Goal: Find specific page/section: Find specific page/section

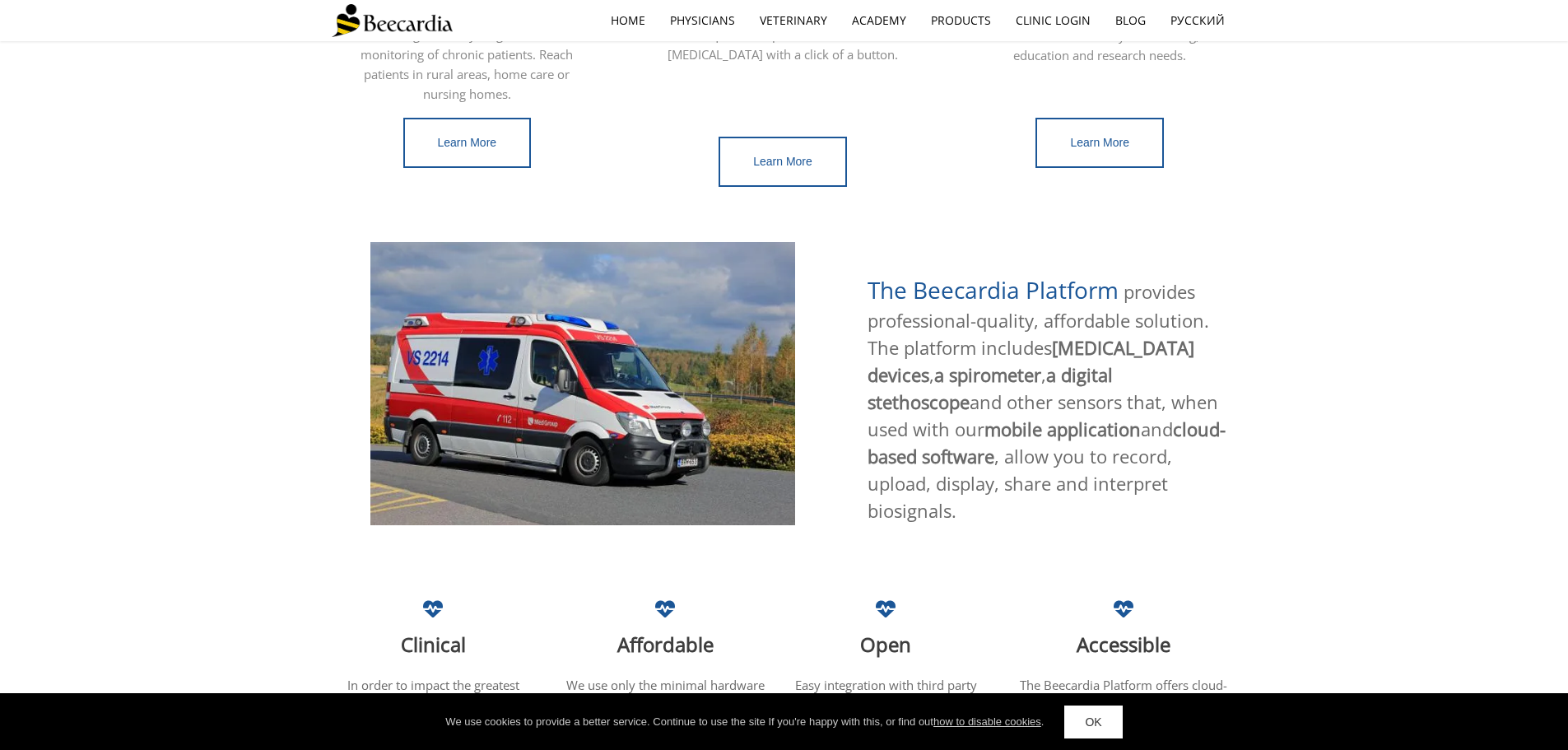
scroll to position [889, 0]
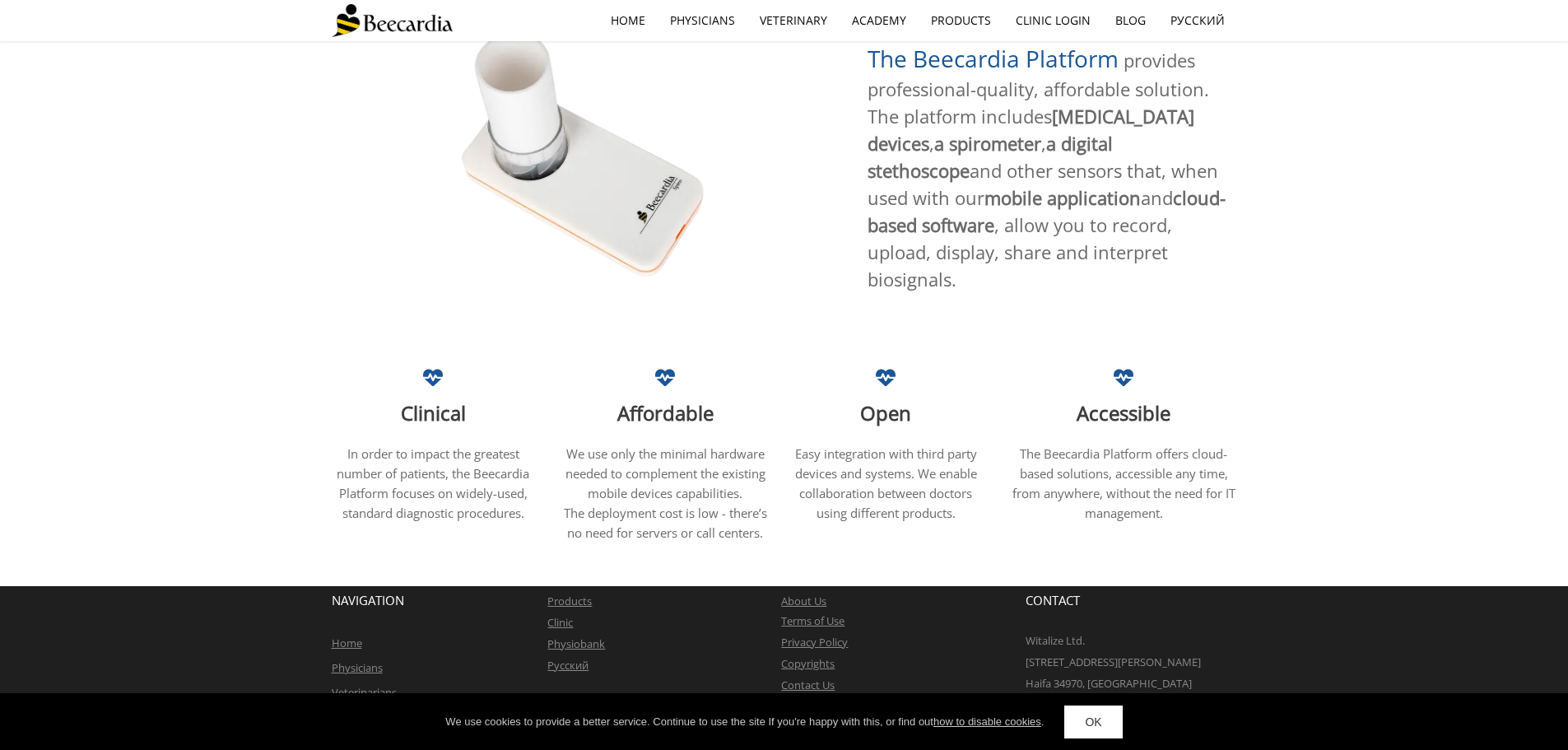
drag, startPoint x: 1084, startPoint y: 764, endPoint x: 1194, endPoint y: 777, distance: 110.8
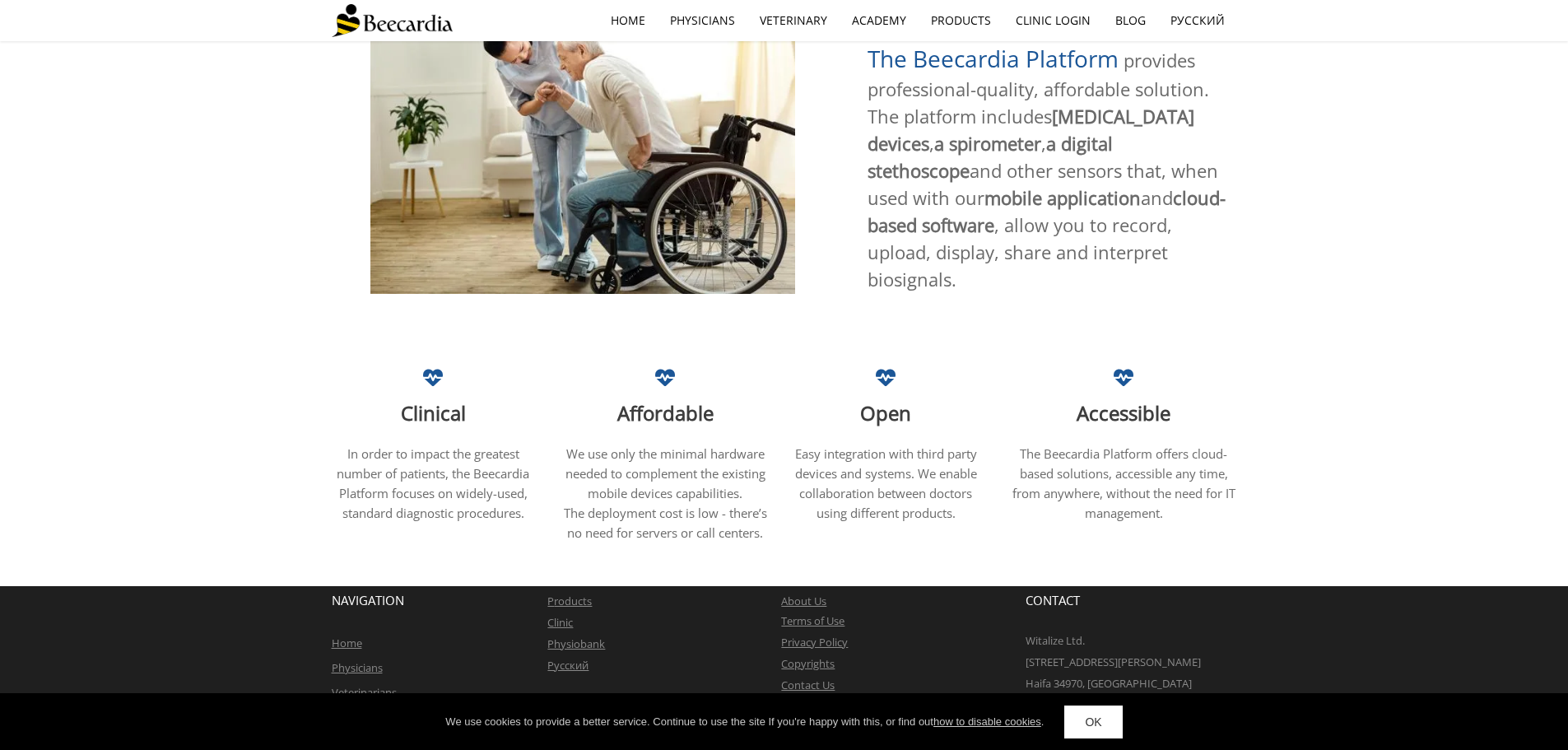
drag, startPoint x: 1194, startPoint y: 777, endPoint x: 1091, endPoint y: 718, distance: 118.7
click at [1091, 718] on link "OK" at bounding box center [1092, 721] width 57 height 33
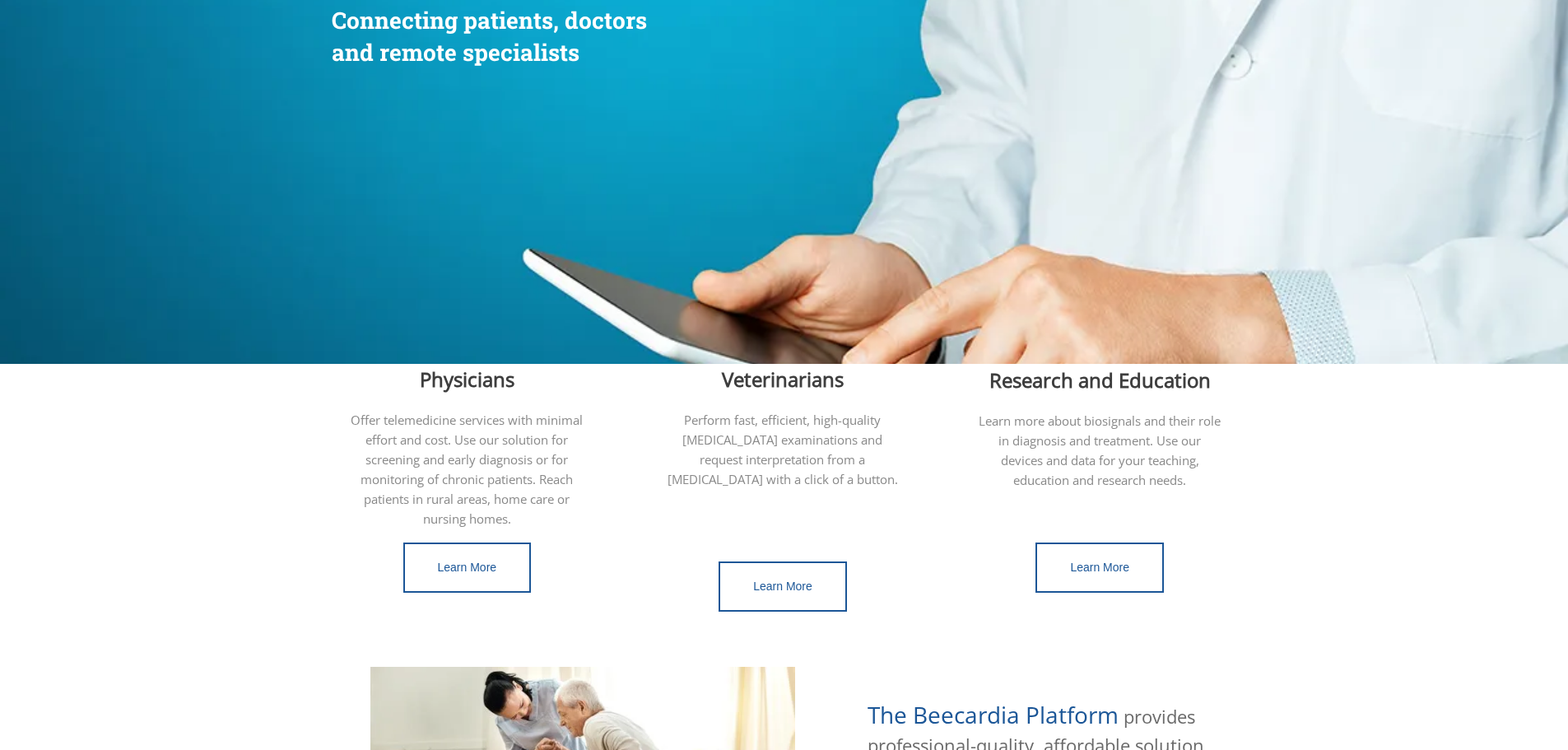
scroll to position [0, 0]
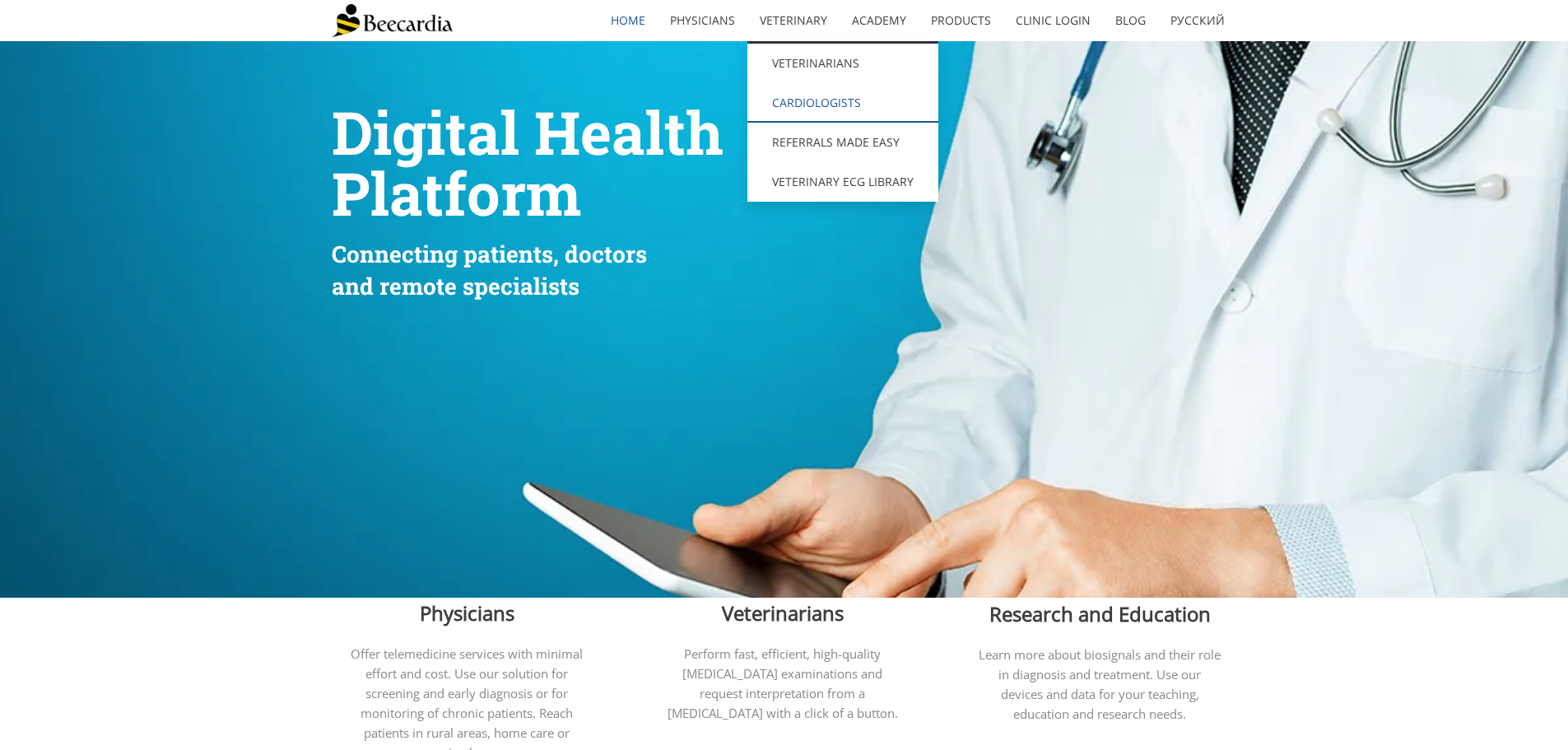
click at [830, 98] on link "Cardiologists" at bounding box center [843, 102] width 191 height 40
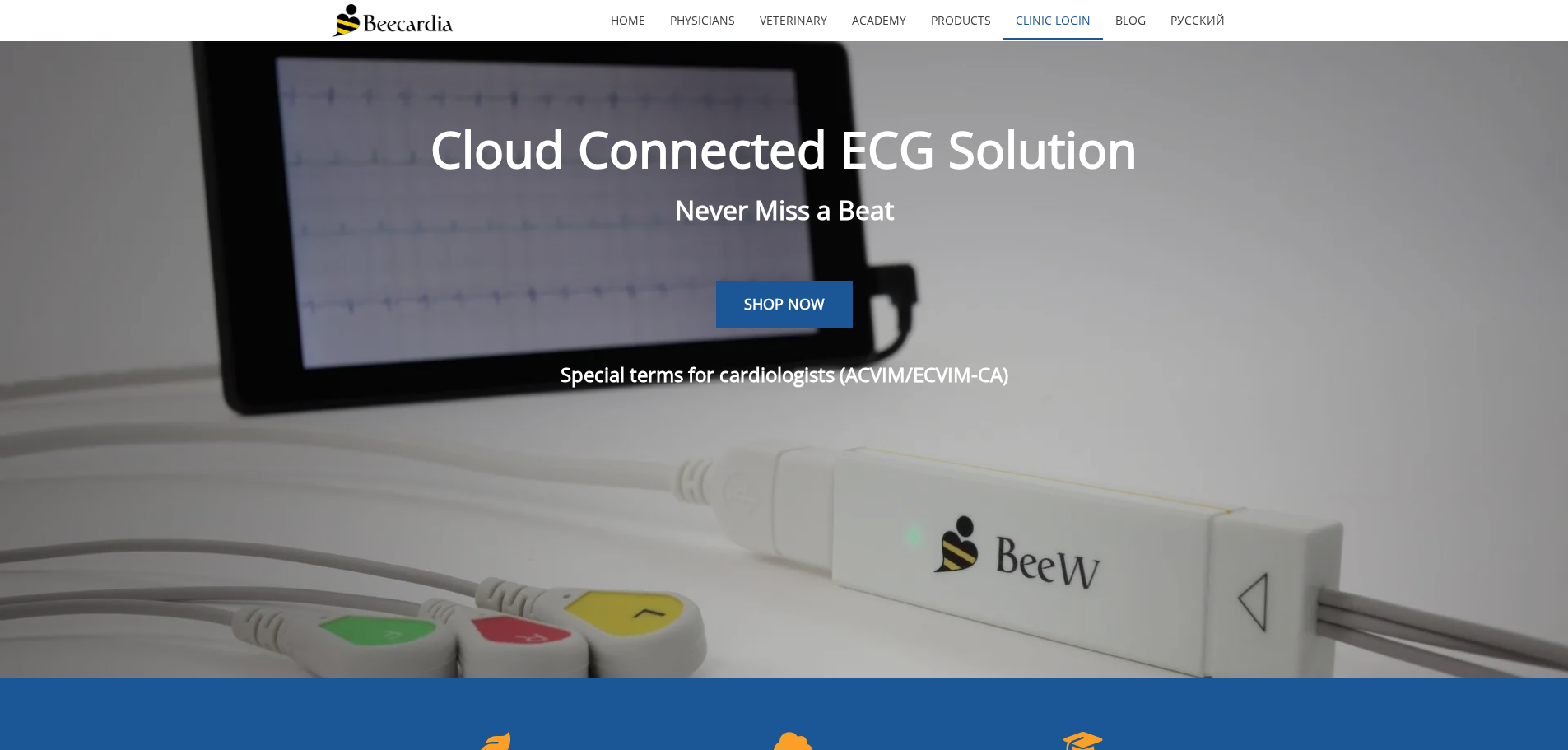
click at [1065, 20] on link "Clinic Login" at bounding box center [1053, 20] width 100 height 38
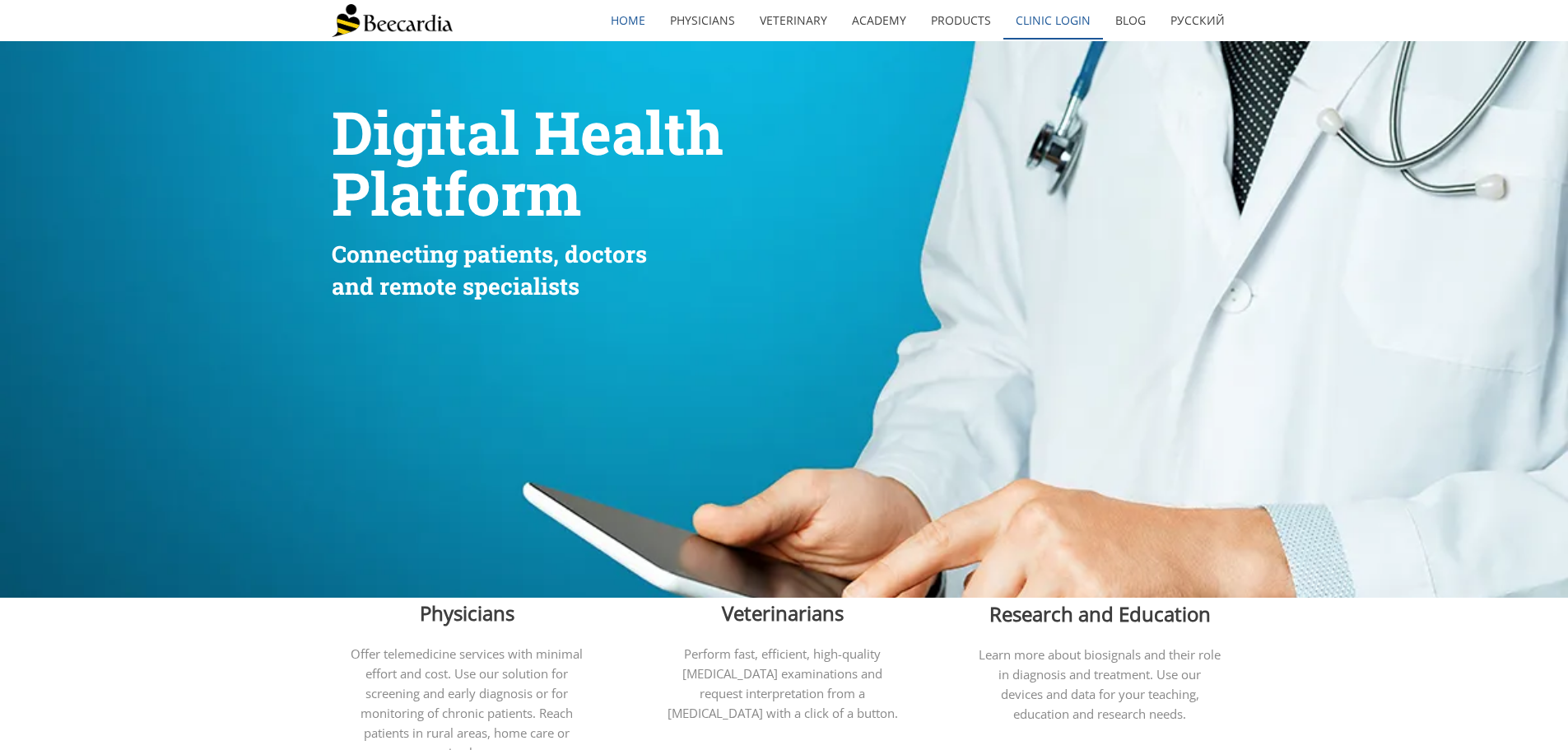
click at [1084, 16] on link "Clinic Login" at bounding box center [1053, 20] width 100 height 38
